Goal: Information Seeking & Learning: Learn about a topic

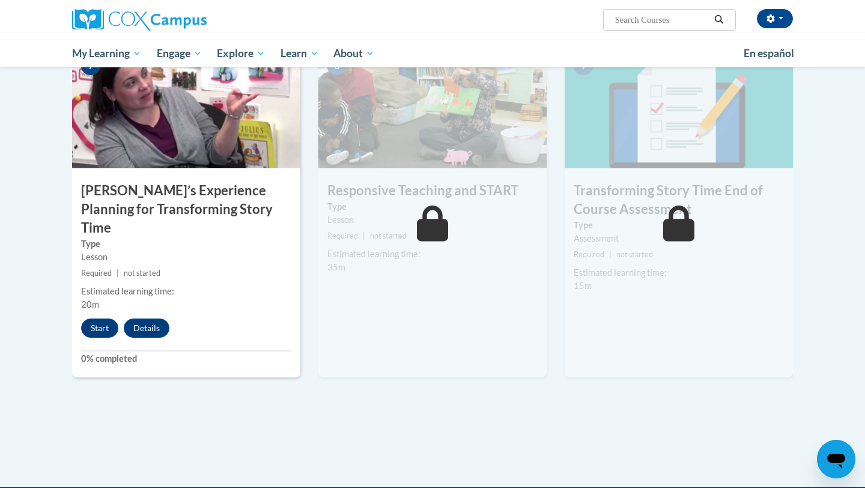
scroll to position [937, 0]
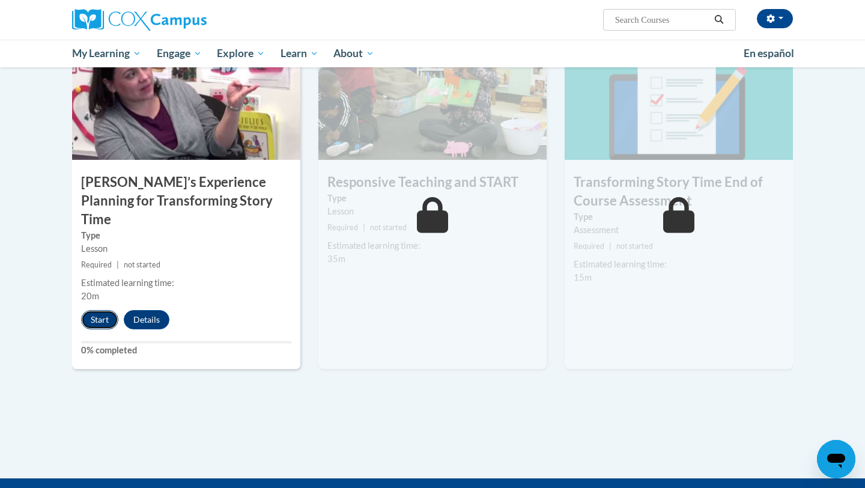
click at [106, 310] on button "Start" at bounding box center [99, 319] width 37 height 19
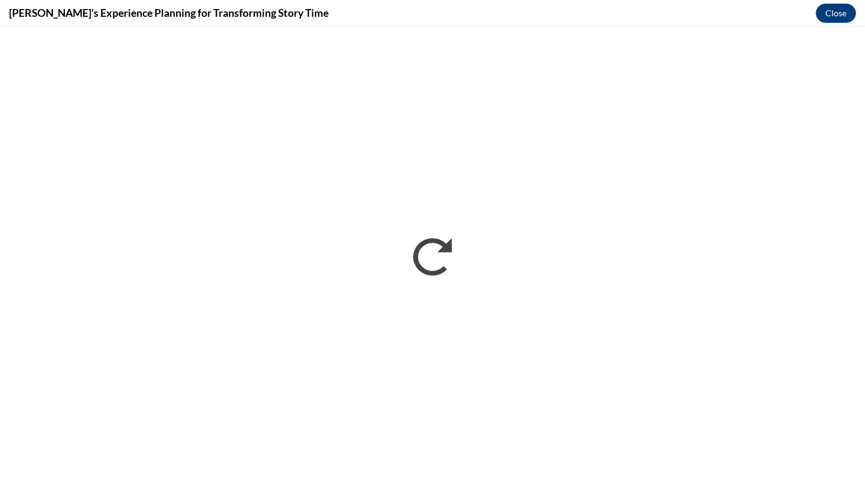
scroll to position [0, 0]
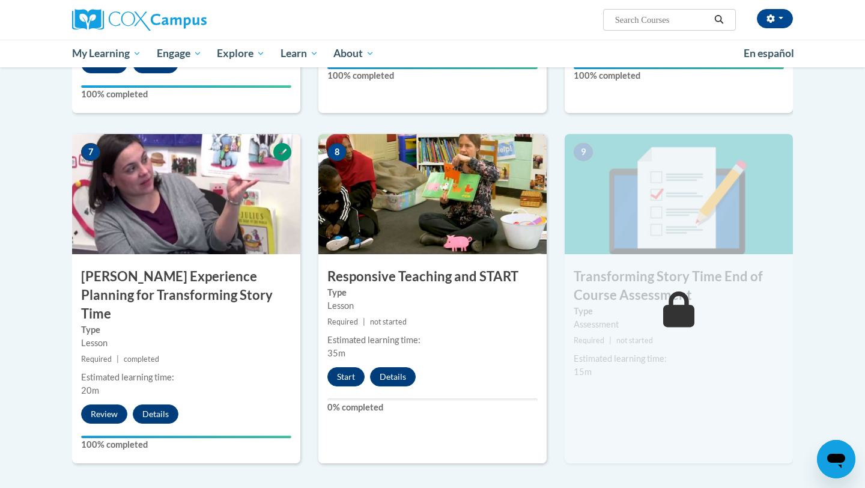
scroll to position [841, 0]
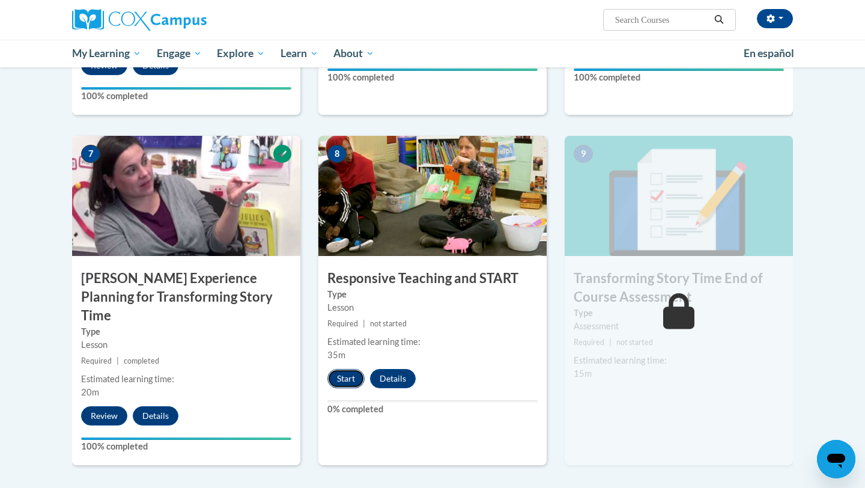
click at [339, 376] on button "Start" at bounding box center [345, 378] width 37 height 19
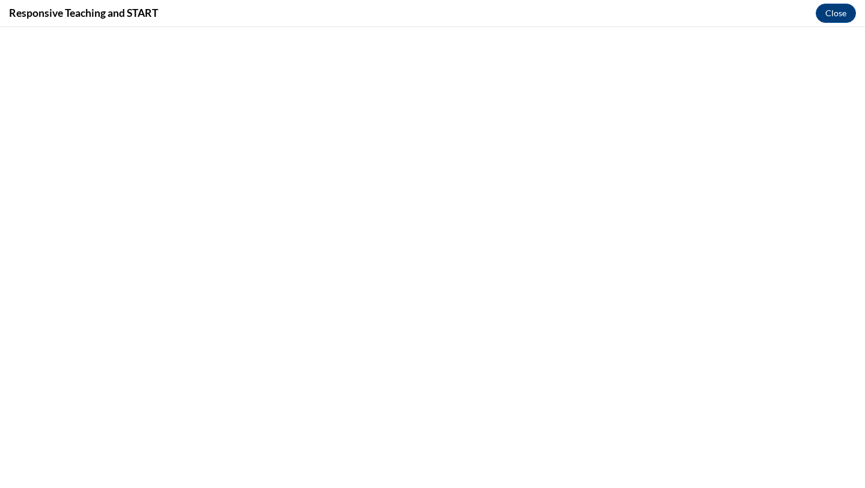
scroll to position [935, 0]
click at [37, 15] on h4 "Responsive Teaching and START" at bounding box center [83, 12] width 149 height 15
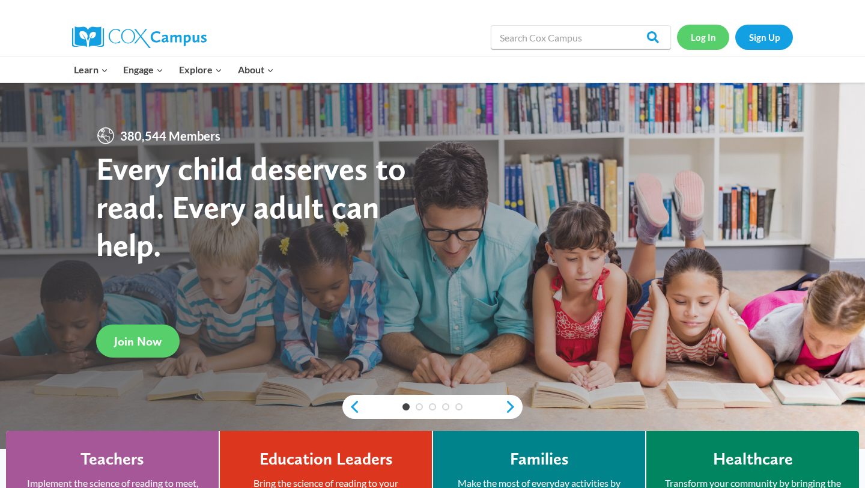
click at [702, 41] on link "Log In" at bounding box center [703, 37] width 52 height 25
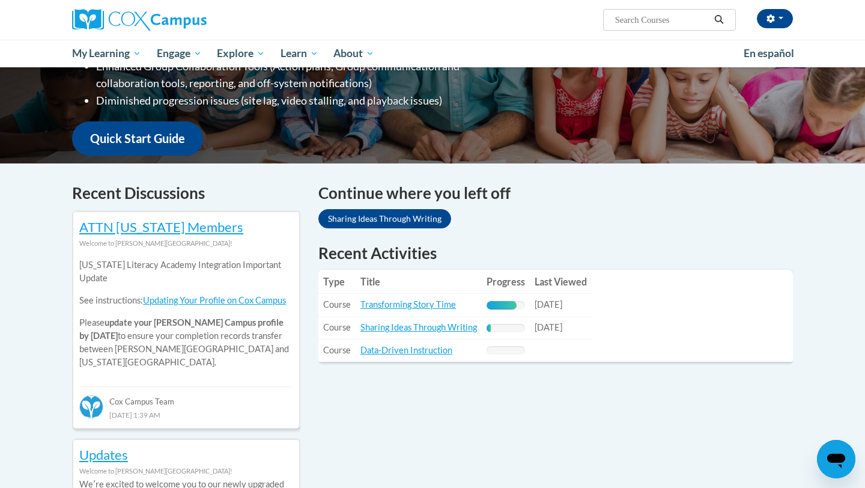
scroll to position [264, 0]
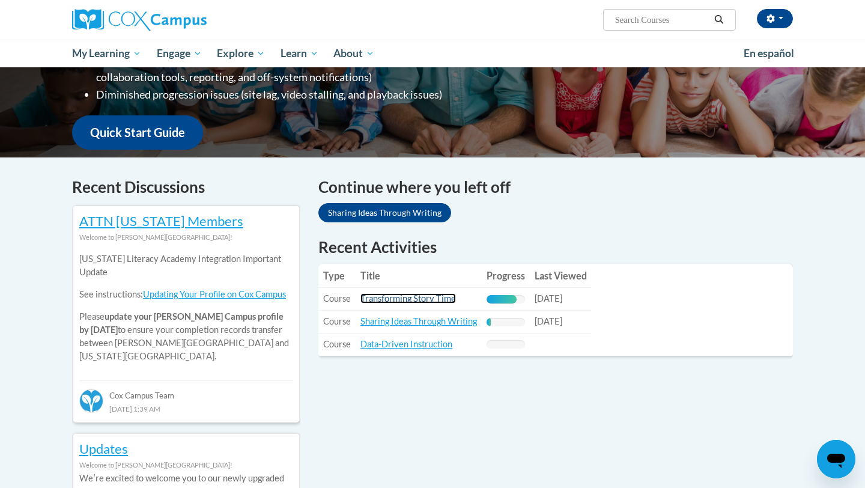
click at [399, 294] on link "Transforming Story Time" at bounding box center [407, 298] width 95 height 10
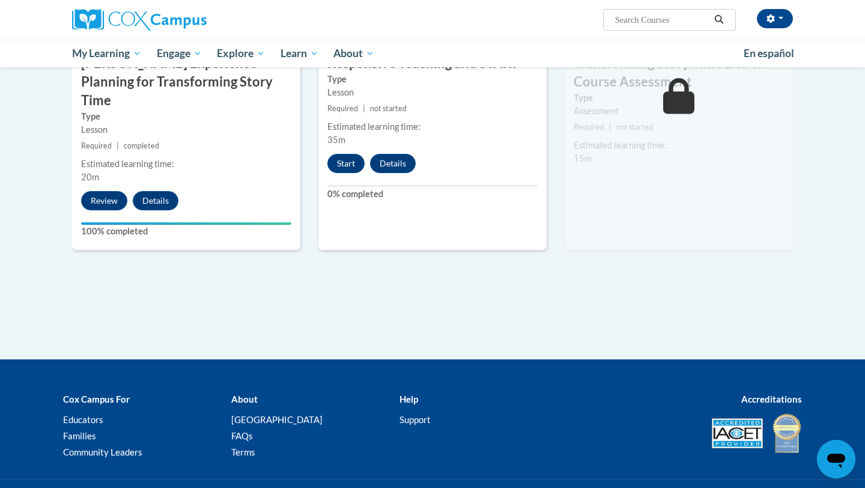
scroll to position [1057, 0]
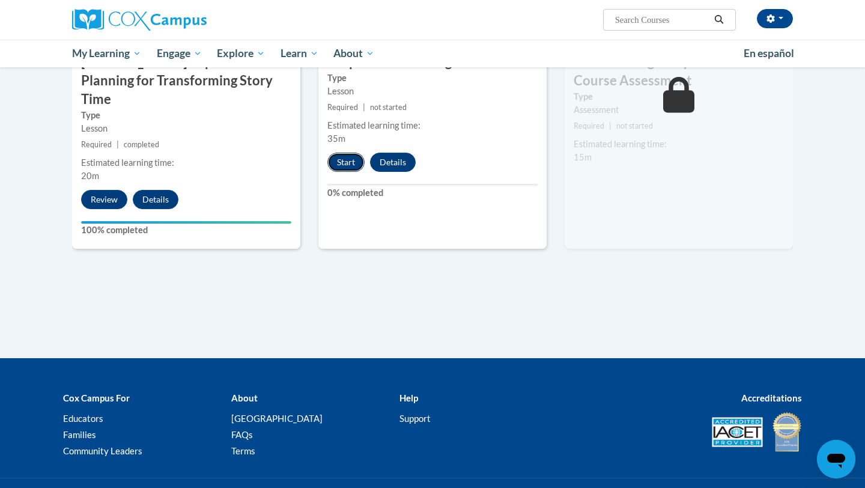
click at [339, 165] on button "Start" at bounding box center [345, 161] width 37 height 19
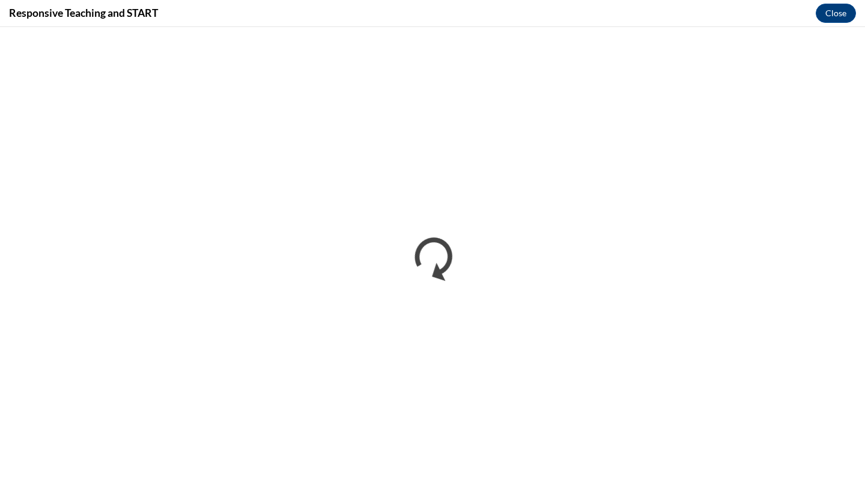
scroll to position [0, 0]
